Goal: Transaction & Acquisition: Purchase product/service

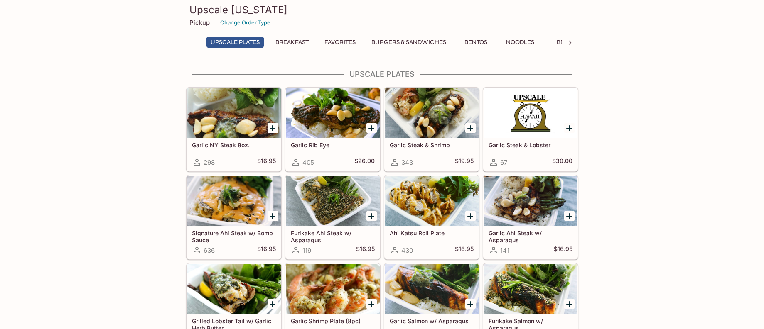
click at [470, 132] on icon "Add Garlic Steak & Shrimp" at bounding box center [470, 128] width 10 height 10
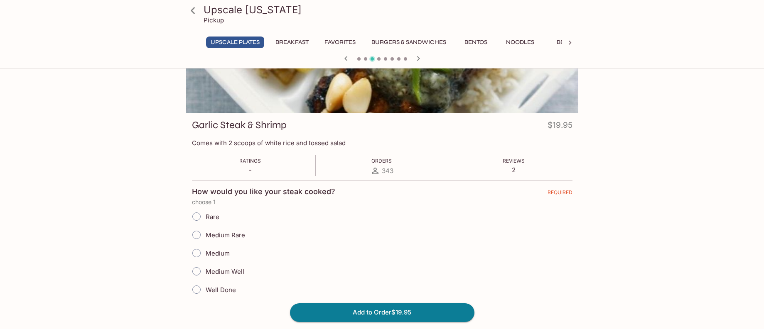
scroll to position [83, 0]
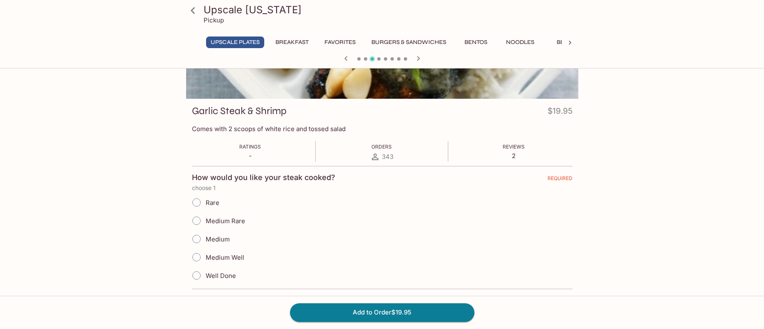
click at [207, 238] on span "Medium" at bounding box center [218, 240] width 24 height 8
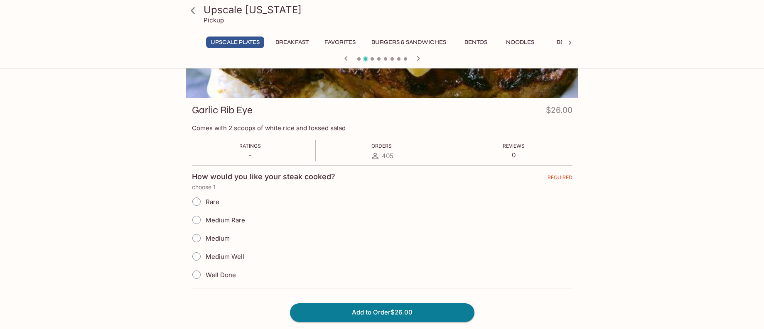
scroll to position [166, 0]
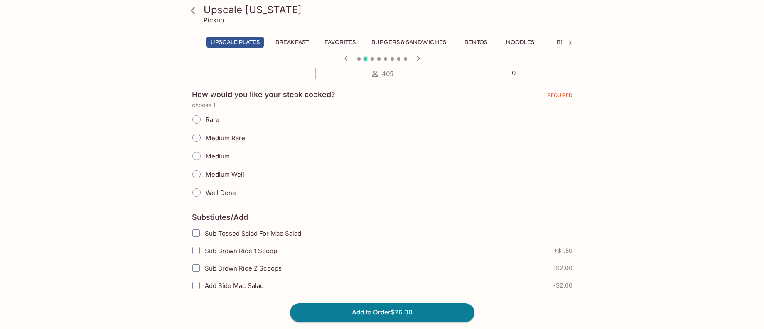
click at [208, 140] on span "Medium Rare" at bounding box center [225, 138] width 39 height 8
click at [205, 140] on input "Medium Rare" at bounding box center [196, 137] width 17 height 17
radio input "true"
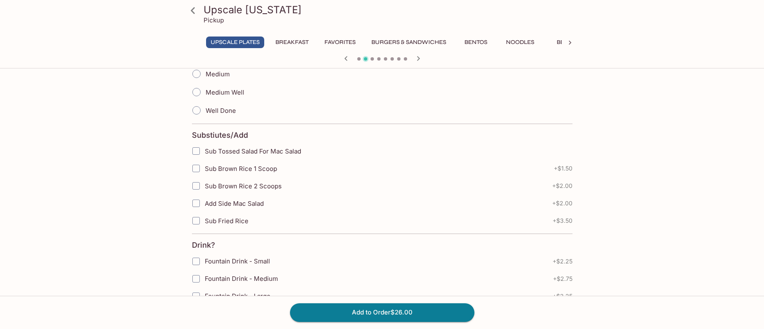
scroll to position [249, 0]
click at [195, 156] on input "Sub Tossed Salad For Mac Salad" at bounding box center [196, 150] width 17 height 17
click at [199, 150] on input "Sub Tossed Salad For Mac Salad" at bounding box center [196, 150] width 17 height 17
click at [197, 152] on input "Sub Tossed Salad For Mac Salad" at bounding box center [196, 150] width 17 height 17
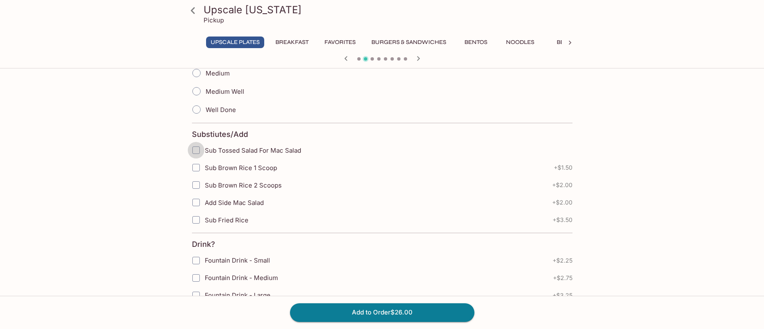
click at [197, 152] on input "Sub Tossed Salad For Mac Salad" at bounding box center [196, 150] width 17 height 17
checkbox input "true"
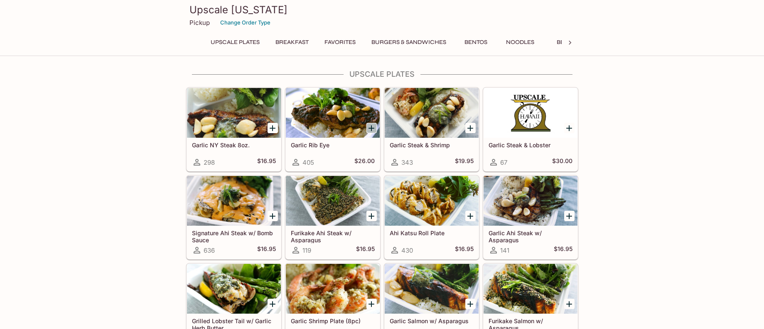
click at [373, 127] on icon "Add Garlic Rib Eye" at bounding box center [371, 128] width 10 height 10
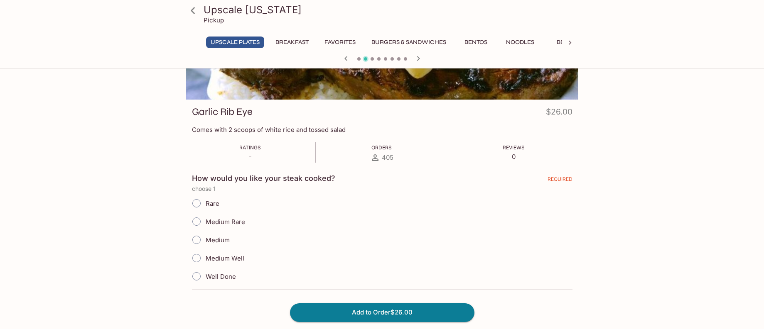
scroll to position [83, 0]
click at [220, 221] on span "Medium Rare" at bounding box center [225, 221] width 39 height 8
click at [205, 221] on input "Medium Rare" at bounding box center [196, 220] width 17 height 17
radio input "true"
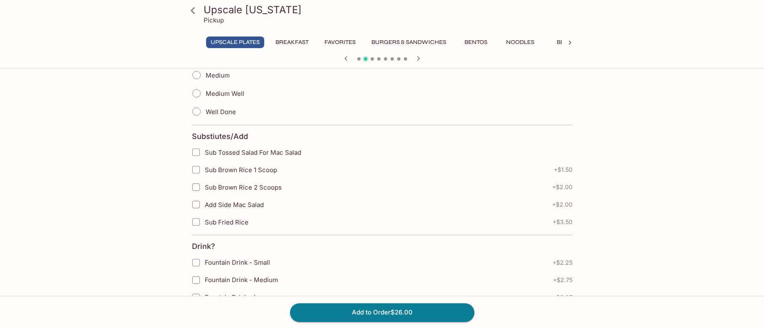
scroll to position [249, 0]
click at [194, 150] on input "Sub Tossed Salad For Mac Salad" at bounding box center [196, 150] width 17 height 17
checkbox input "true"
click at [196, 182] on input "Sub Brown Rice 2 Scoops" at bounding box center [196, 185] width 17 height 17
checkbox input "true"
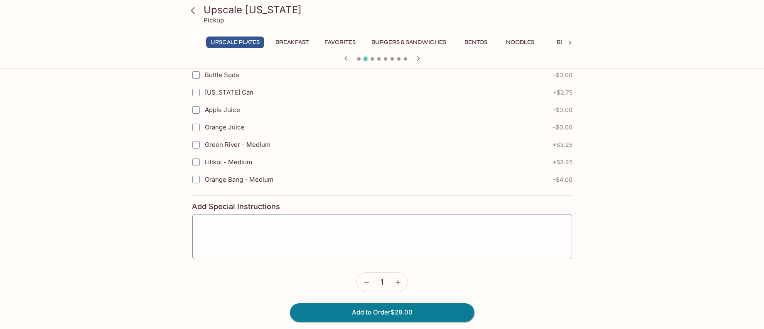
scroll to position [565, 0]
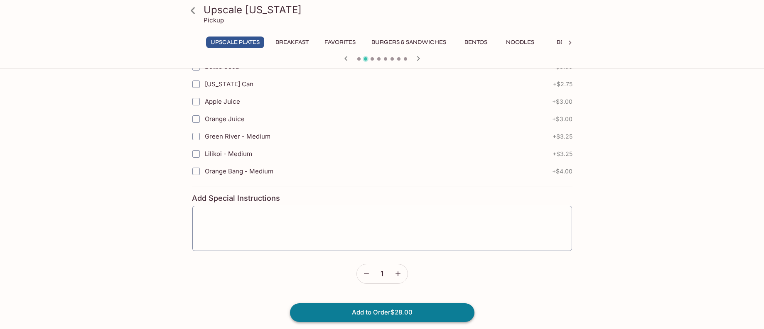
click at [398, 310] on button "Add to Order $28.00" at bounding box center [382, 313] width 184 height 18
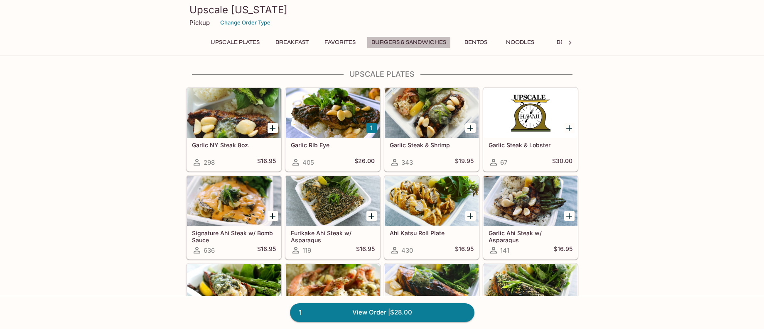
click at [414, 45] on button "Burgers & Sandwiches" at bounding box center [409, 43] width 84 height 12
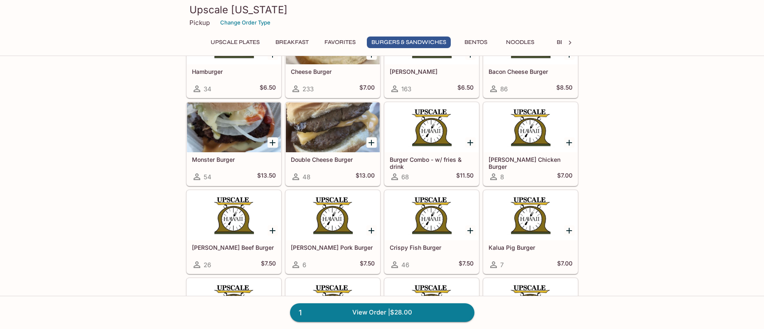
scroll to position [1231, 0]
